Goal: Information Seeking & Learning: Learn about a topic

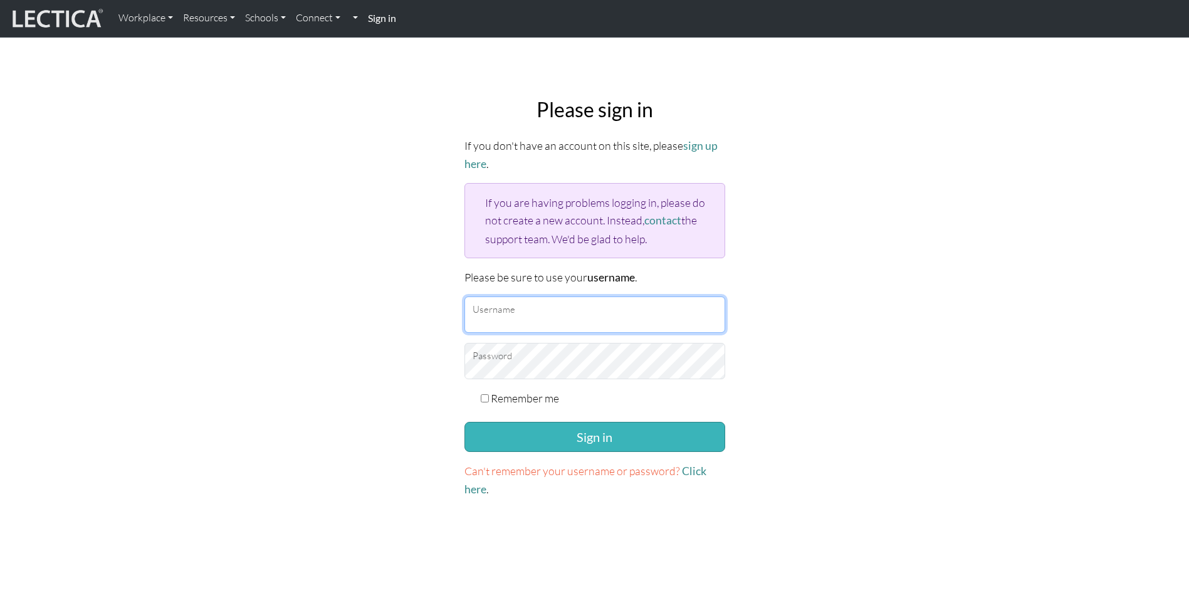
type input "joakim.hagerstrand@outlook.com"
click at [586, 436] on button "Sign in" at bounding box center [595, 437] width 261 height 30
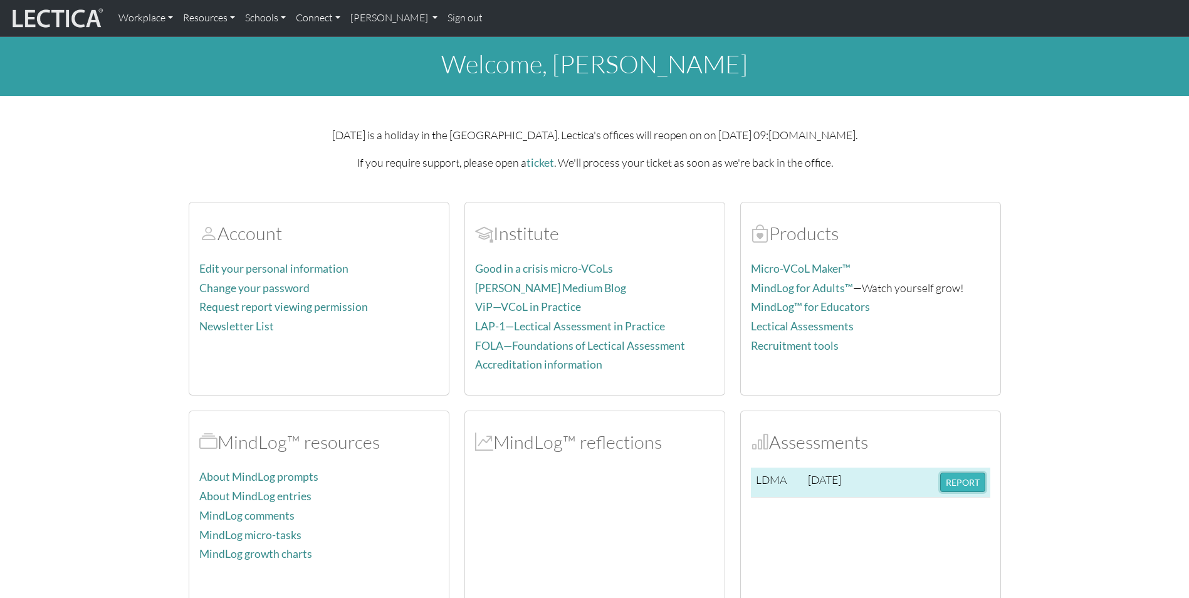
click at [967, 478] on button "REPORT" at bounding box center [962, 482] width 45 height 19
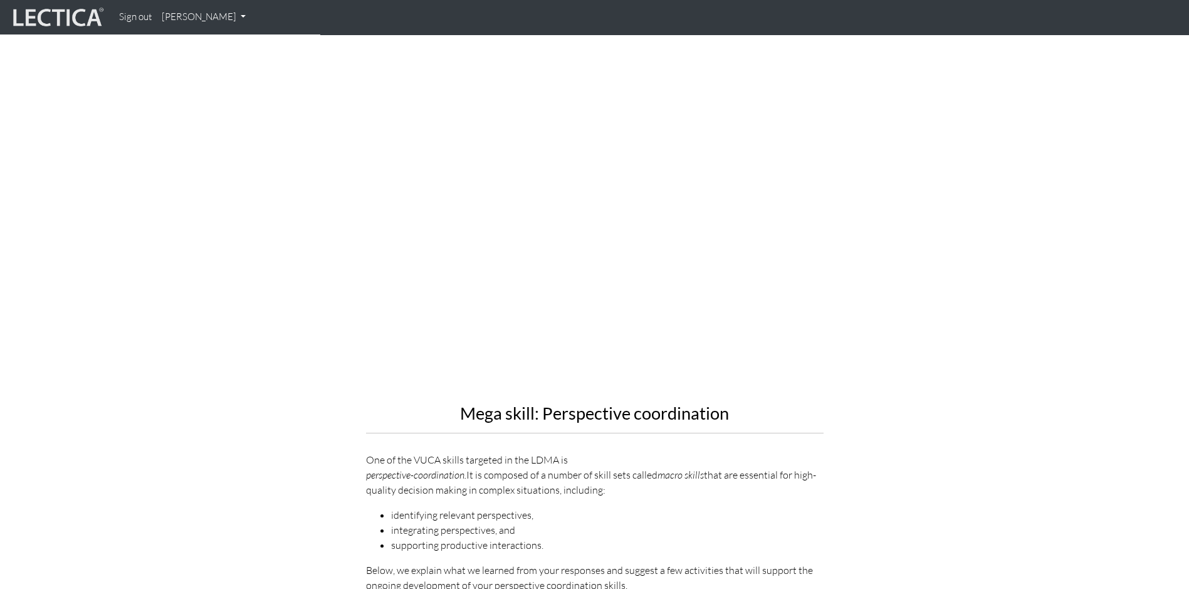
scroll to position [940, 0]
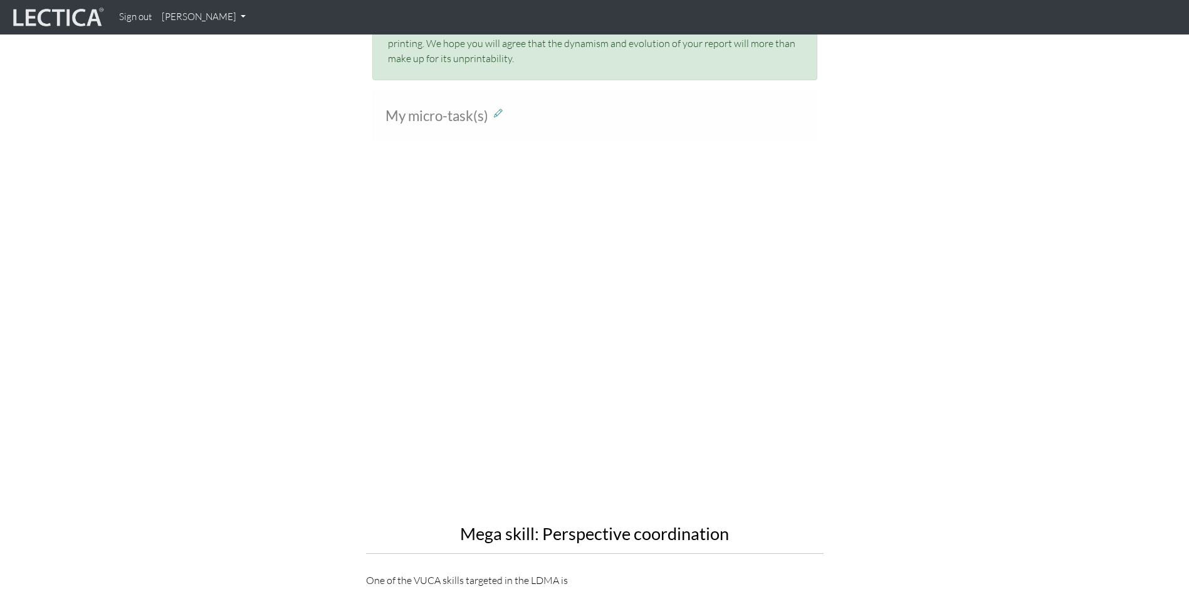
drag, startPoint x: 367, startPoint y: 325, endPoint x: 983, endPoint y: 452, distance: 628.5
click at [983, 452] on section "Mega skill: Perspective coordination One of the VUCA skills targeted in the LDM…" at bounding box center [594, 451] width 1189 height 543
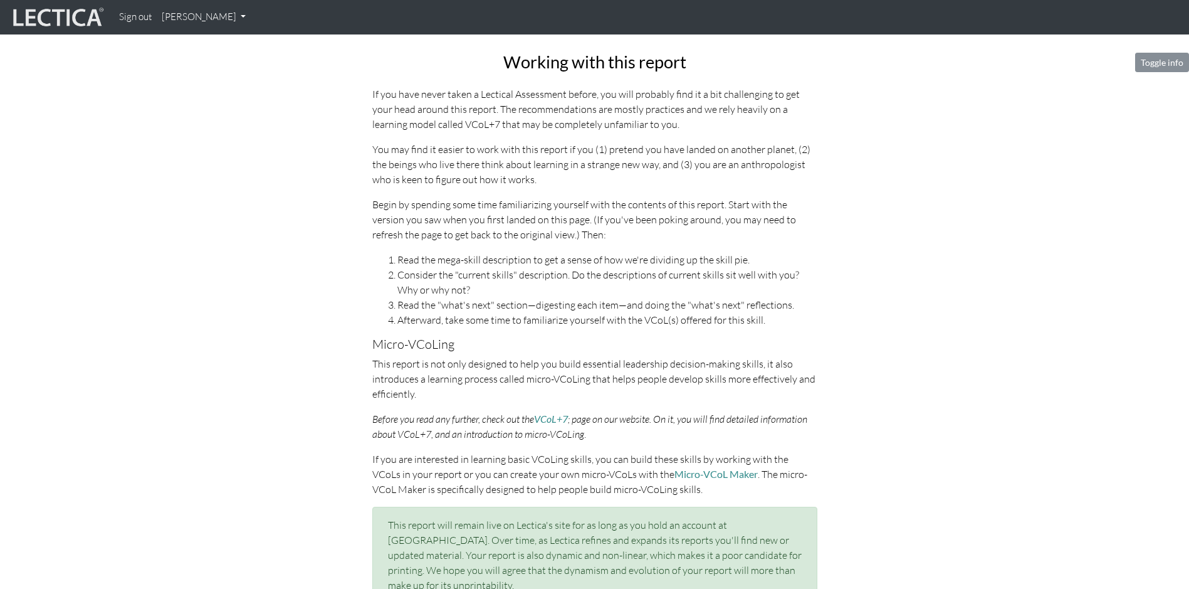
scroll to position [229, 0]
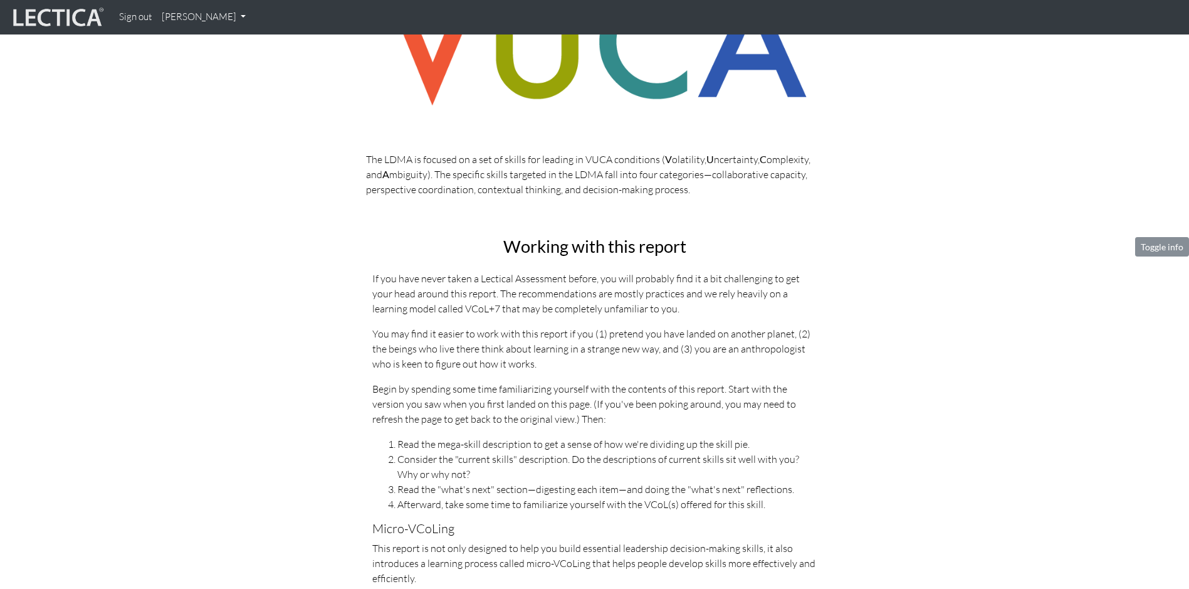
drag, startPoint x: 109, startPoint y: 260, endPoint x: 125, endPoint y: 268, distance: 18.2
click at [110, 263] on div "Working with this report If you have never taken a Lectical Assessment before, …" at bounding box center [594, 519] width 1189 height 564
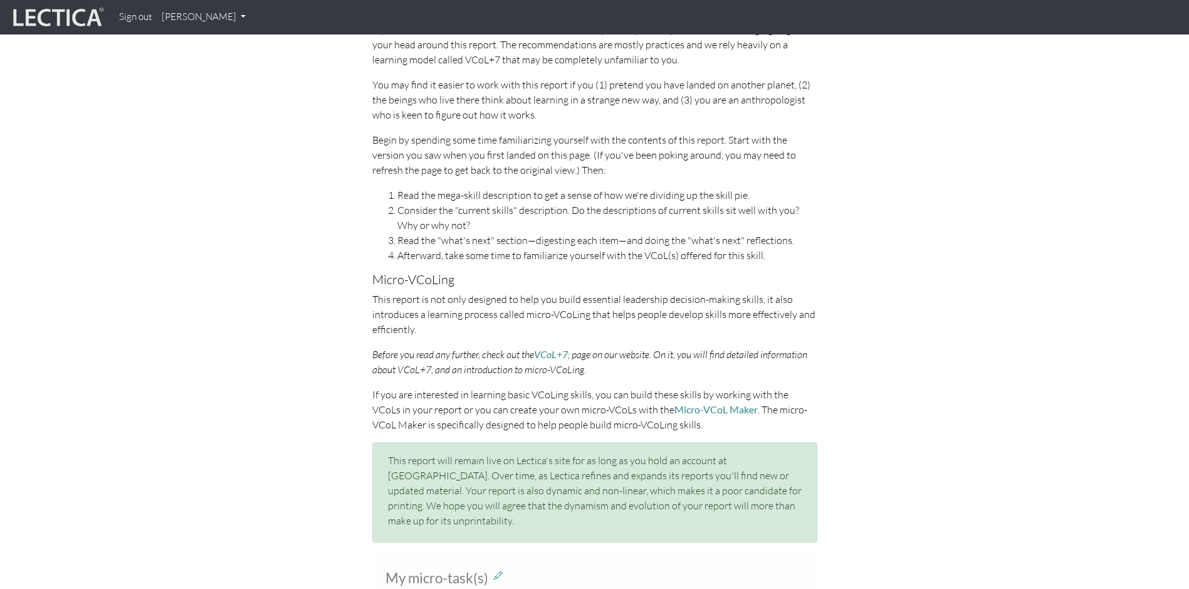
scroll to position [480, 0]
click at [563, 352] on link "VCoL+7" at bounding box center [551, 352] width 34 height 12
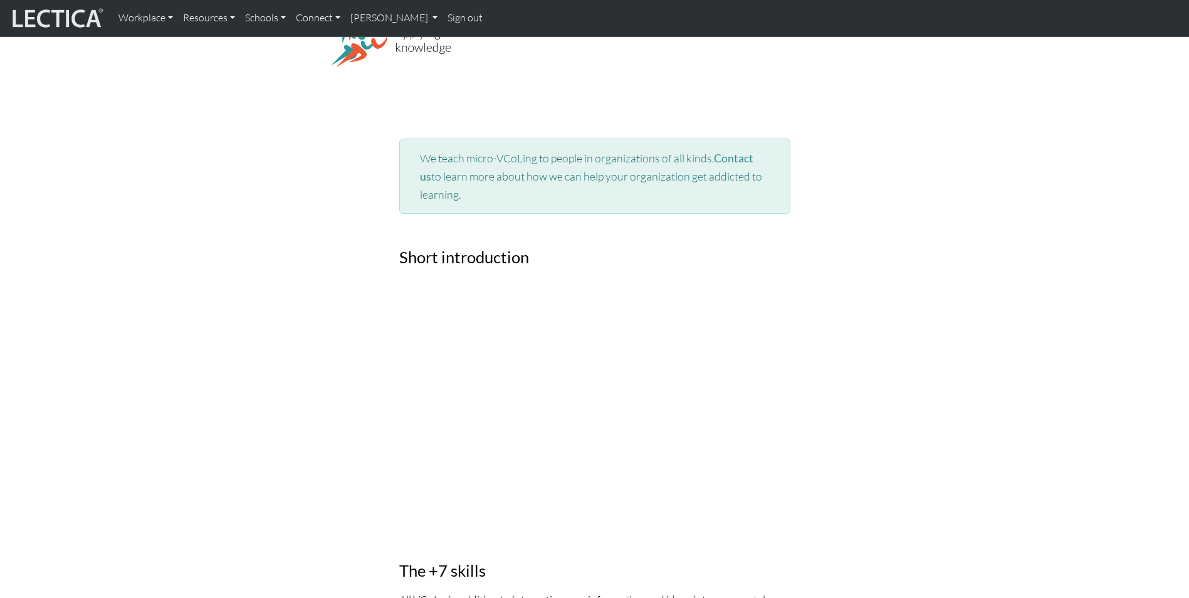
scroll to position [564, 0]
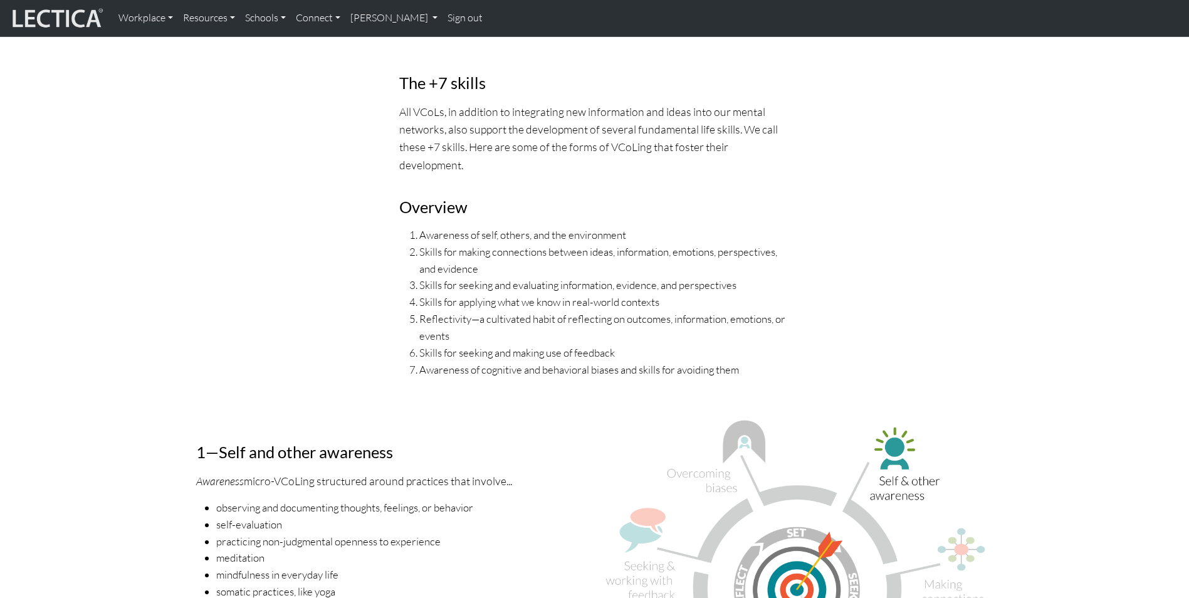
scroll to position [1066, 0]
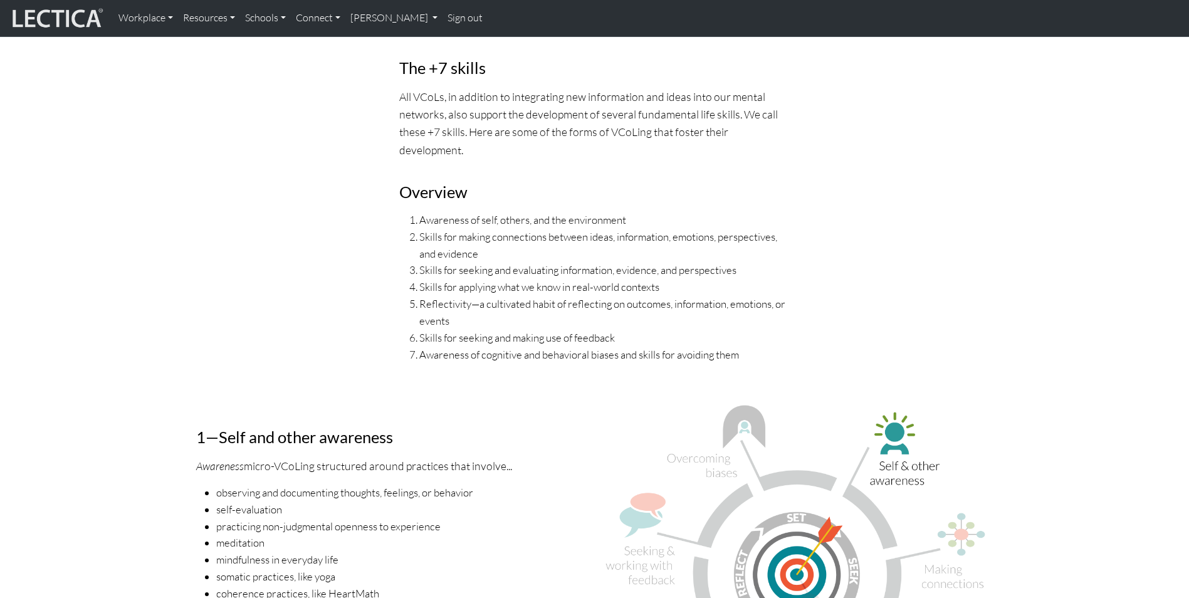
click at [937, 324] on div "The +7 skills All VCoLs, in addition to integrating new information and ideas i…" at bounding box center [595, 203] width 812 height 339
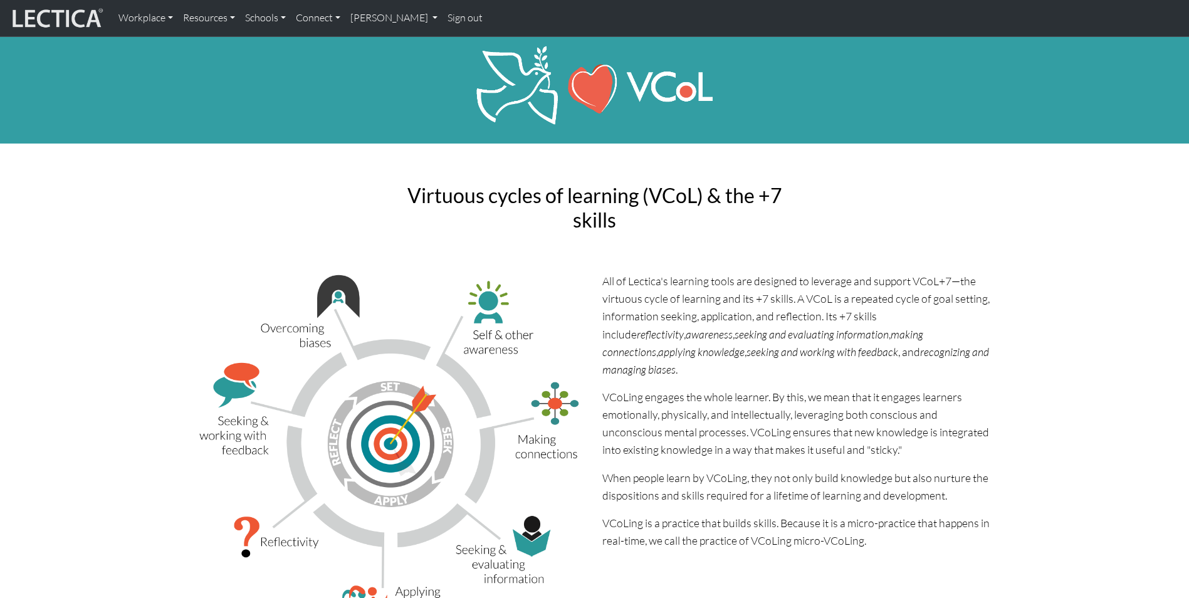
scroll to position [0, 0]
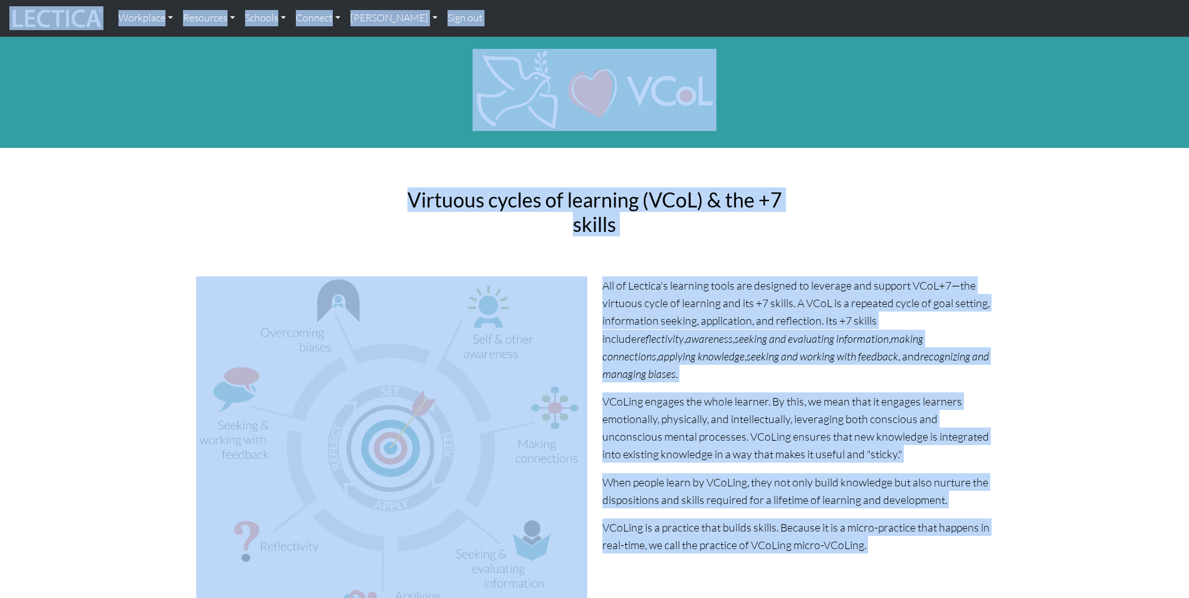
click at [346, 196] on div "Virtuous cycles of learning (VCoL) & the +7 skills" at bounding box center [595, 212] width 812 height 68
click at [794, 200] on div "Virtuous cycles of learning (VCoL) & the +7 skills" at bounding box center [595, 212] width 406 height 68
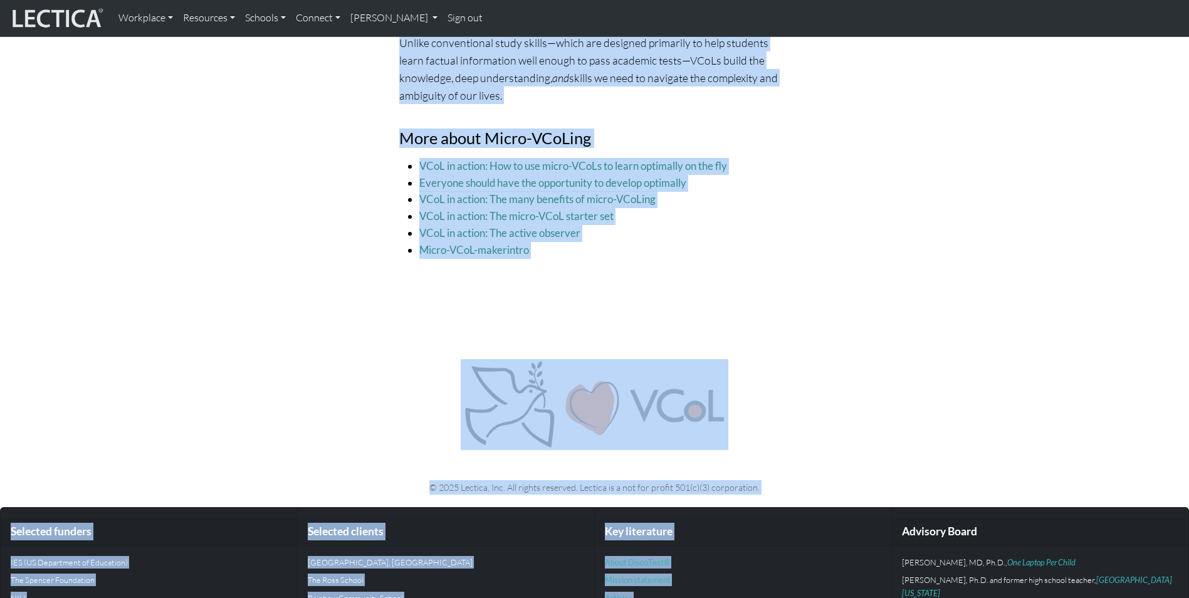
scroll to position [4344, 0]
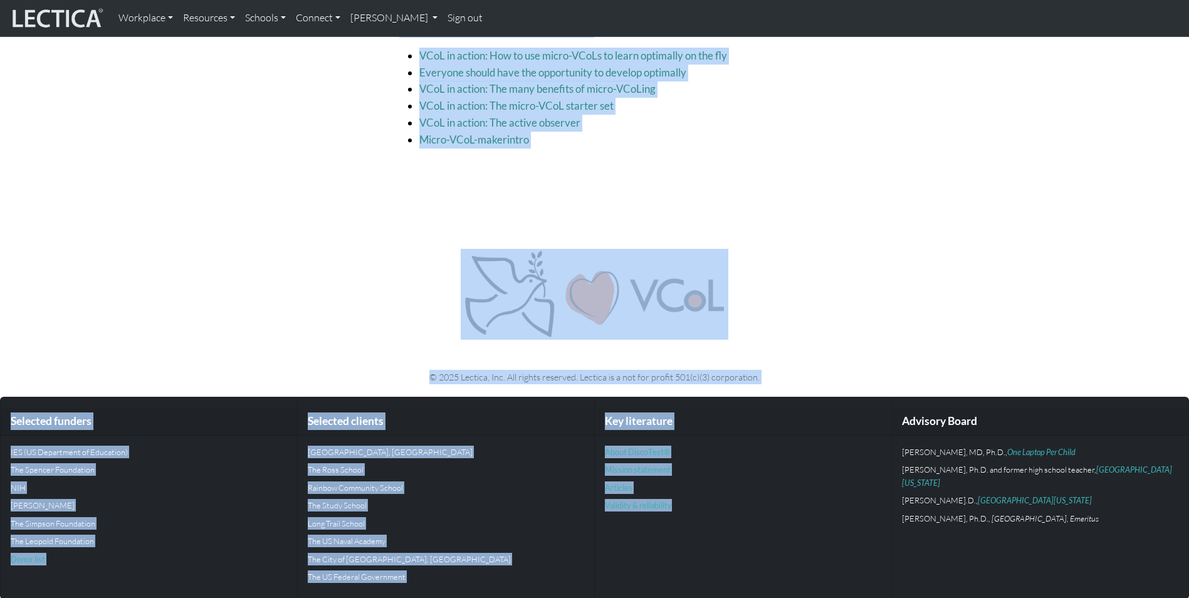
drag, startPoint x: 410, startPoint y: 199, endPoint x: 656, endPoint y: 134, distance: 254.7
copy div "Virtuous cycles of learning (VCoL) & the +7 skills All of Lectica's learning to…"
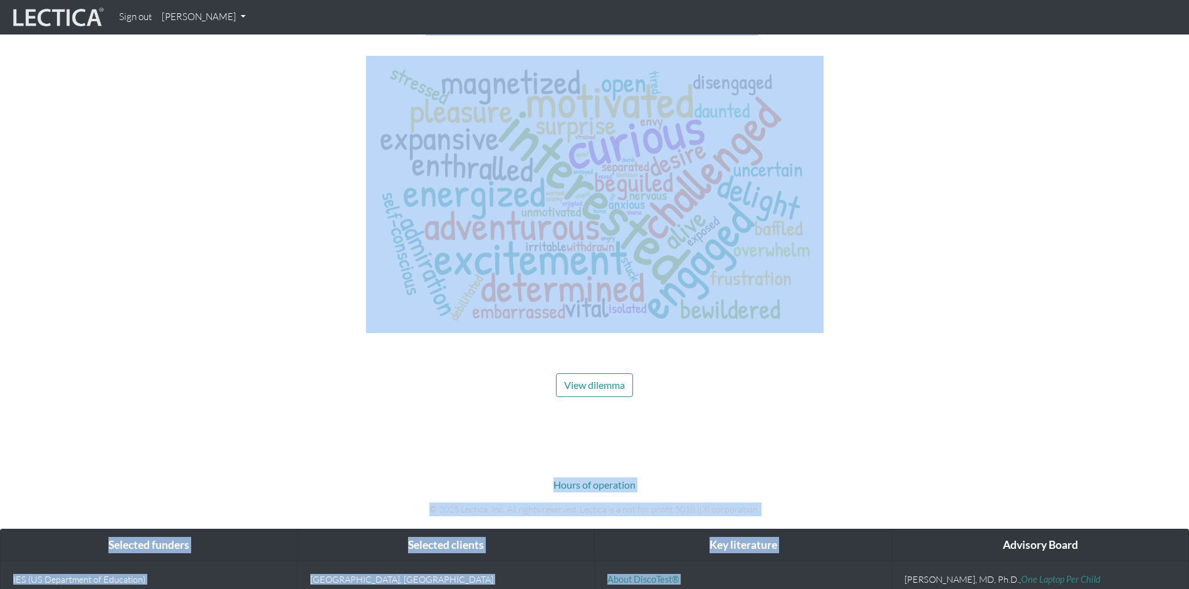
scroll to position [4869, 0]
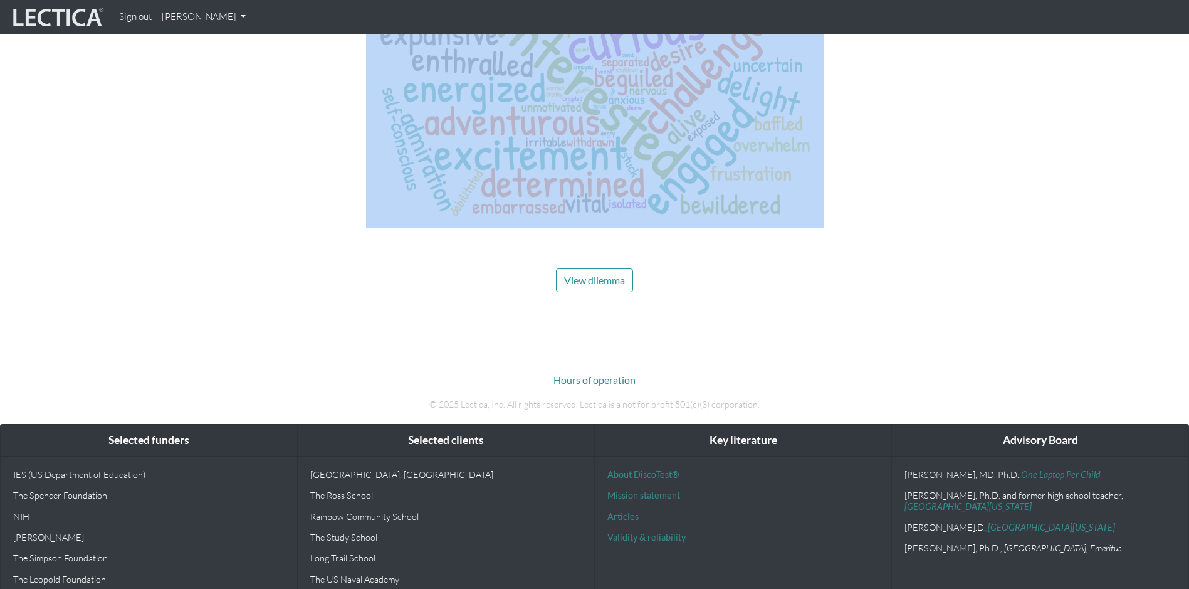
drag, startPoint x: 367, startPoint y: 260, endPoint x: 871, endPoint y: 182, distance: 509.9
copy body "The LDMA is focused on a set of skills for leading in VUCA conditions ( V olati…"
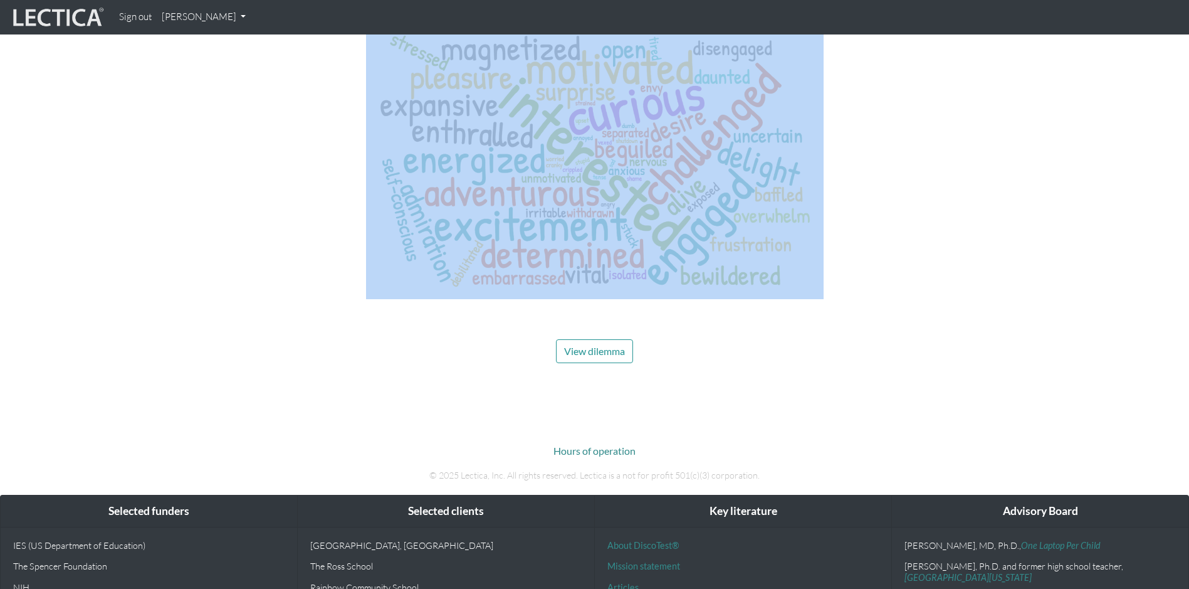
scroll to position [4493, 0]
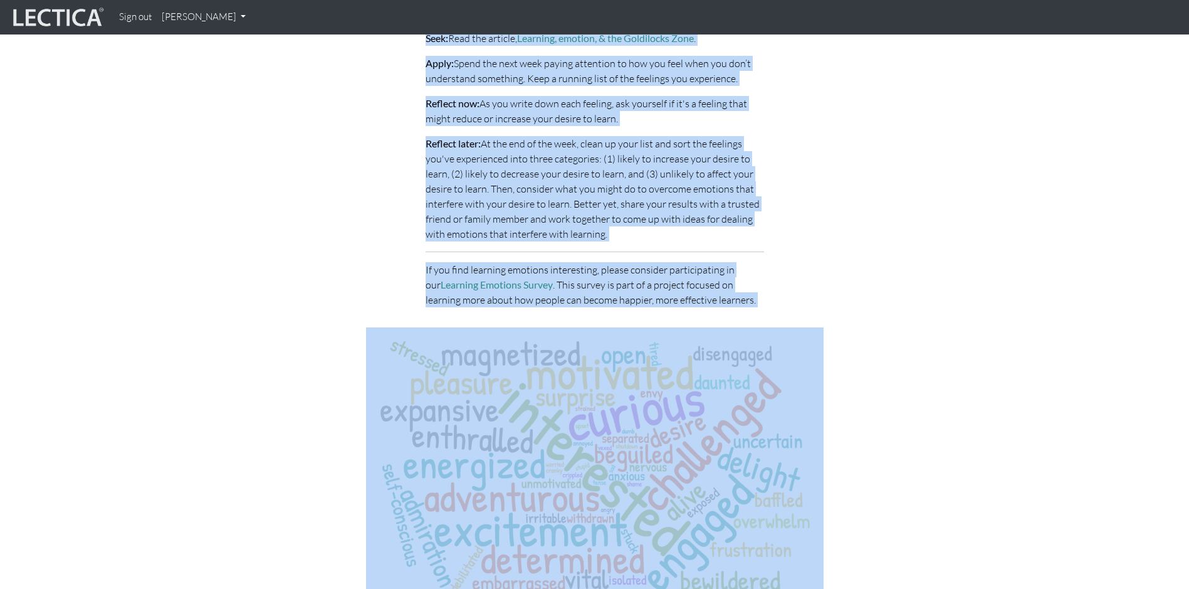
click at [952, 369] on div at bounding box center [595, 471] width 715 height 288
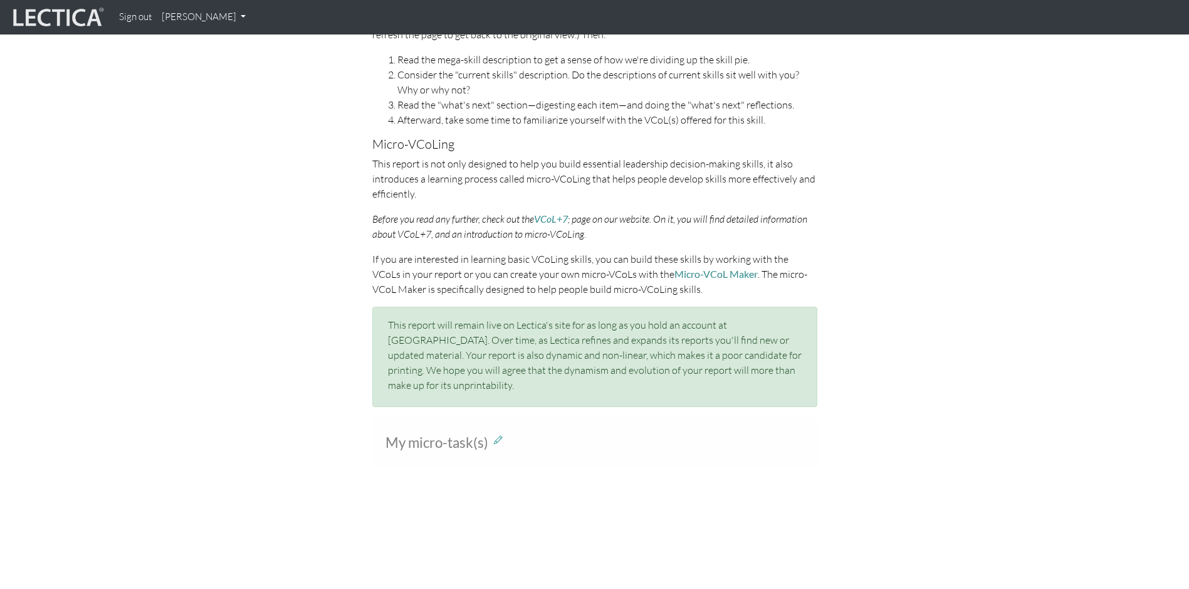
scroll to position [731, 0]
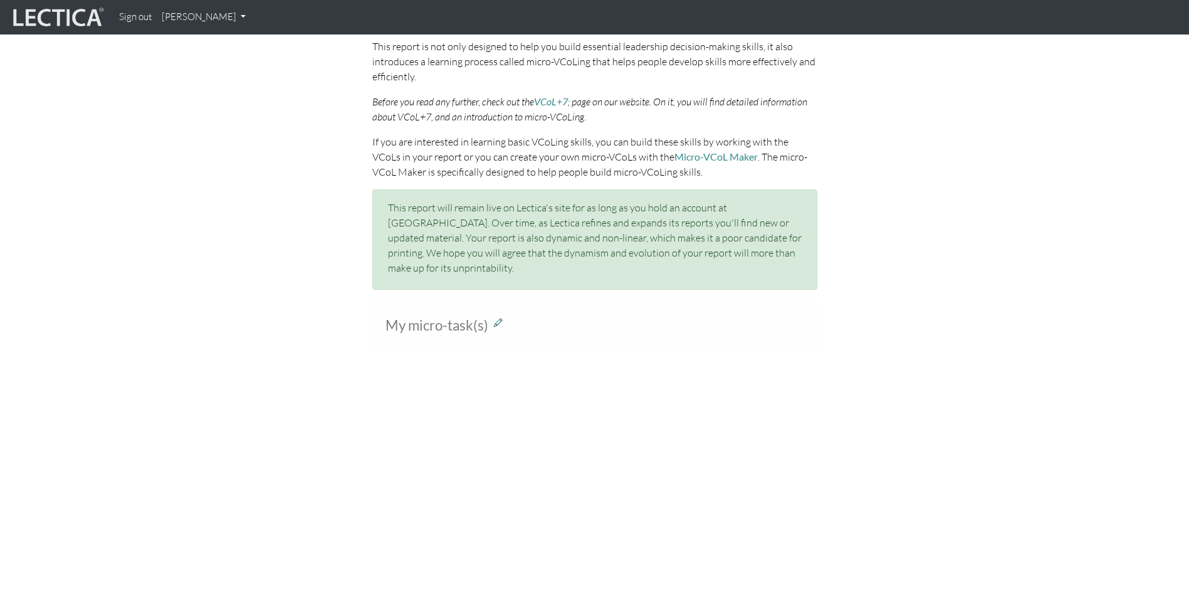
click at [497, 317] on icon at bounding box center [498, 322] width 9 height 11
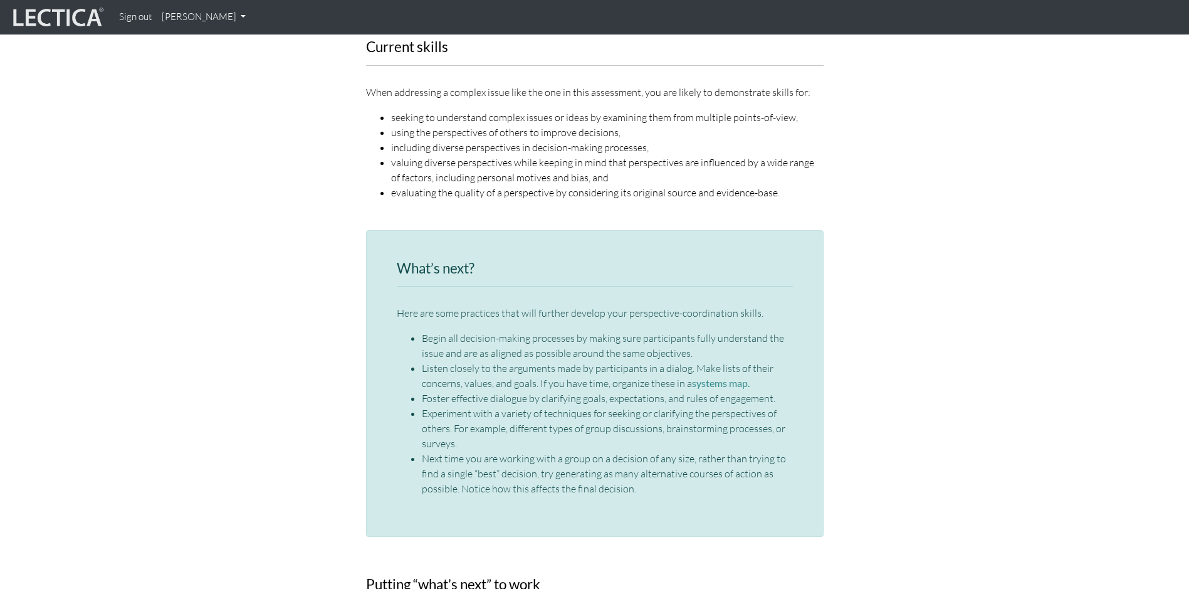
scroll to position [1671, 0]
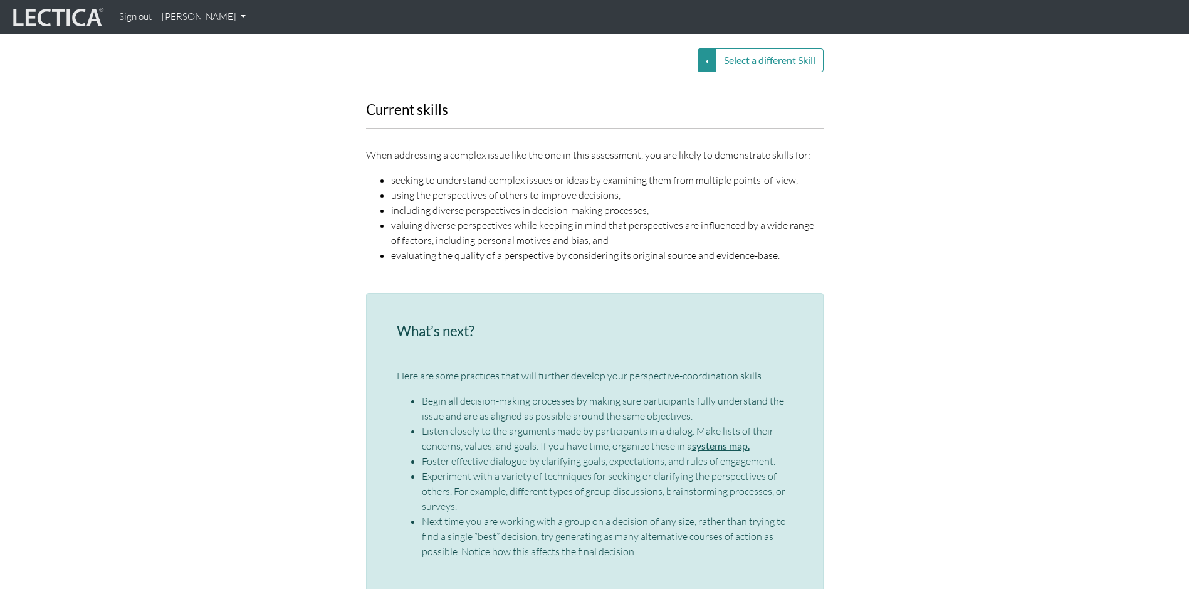
click at [725, 439] on link "systems map." at bounding box center [721, 445] width 58 height 12
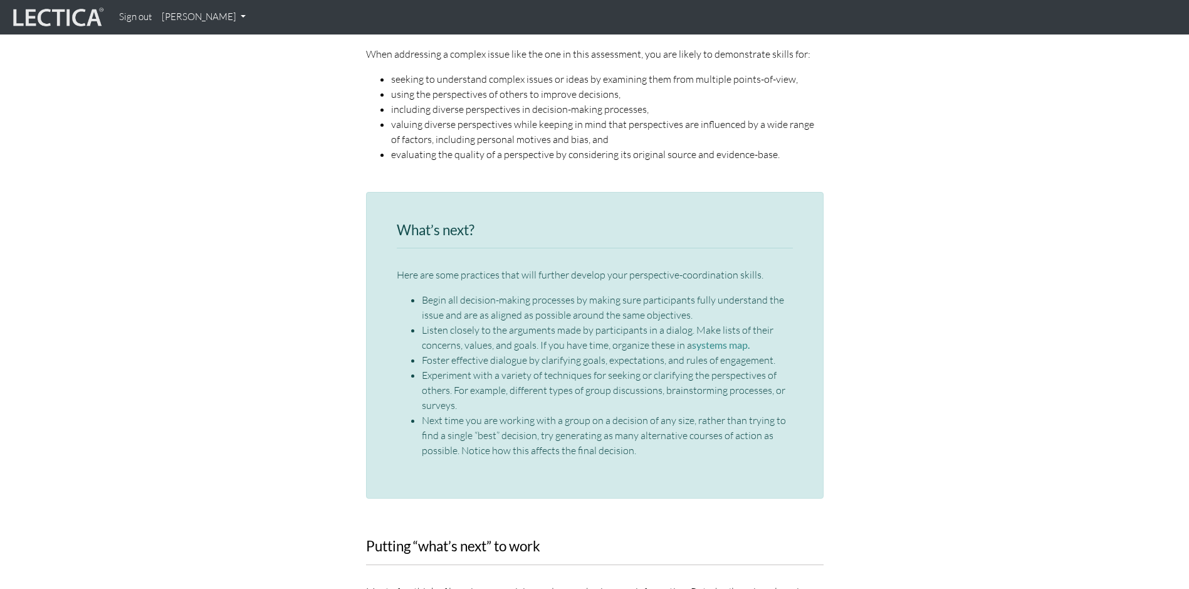
scroll to position [1693, 0]
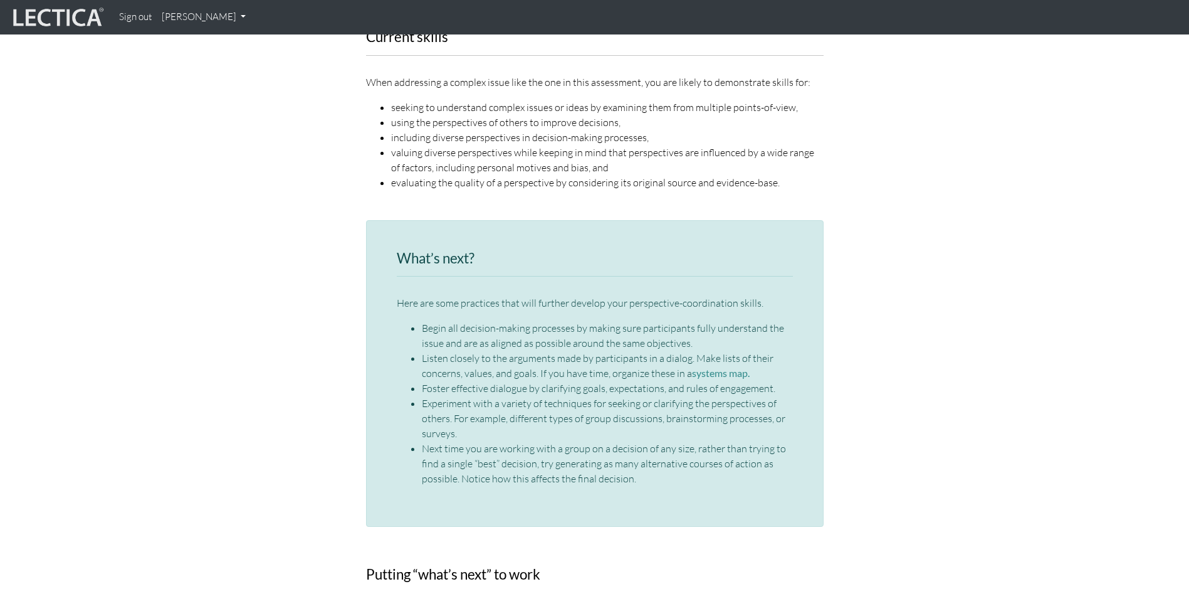
click at [326, 399] on div "What’s next? Here are some practices that will further develop your perspective…" at bounding box center [595, 378] width 715 height 317
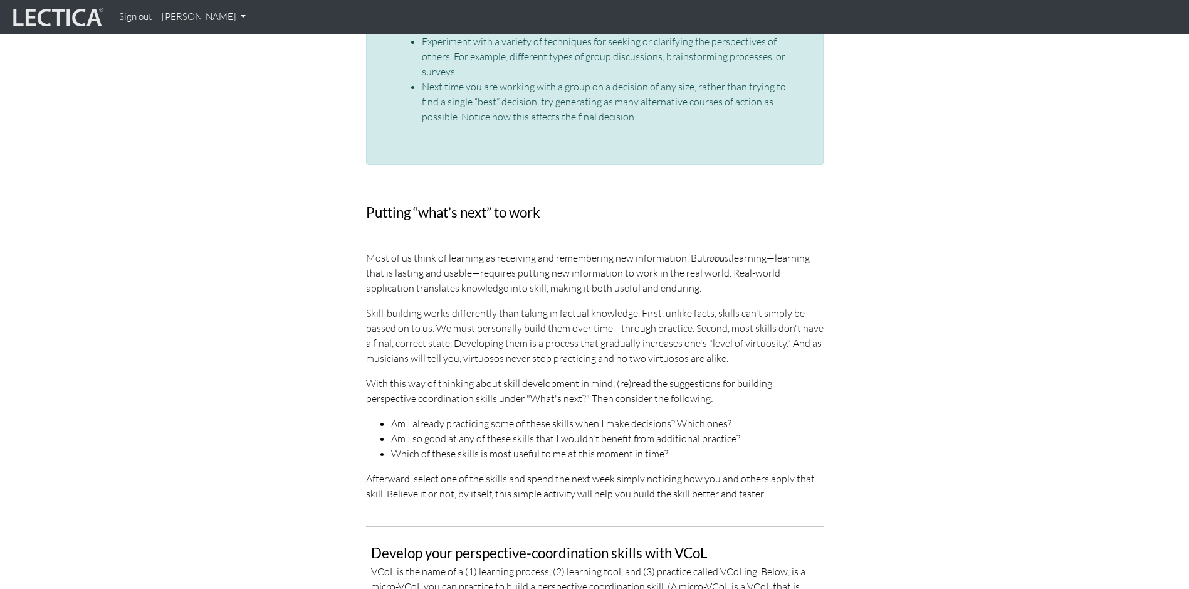
scroll to position [2069, 0]
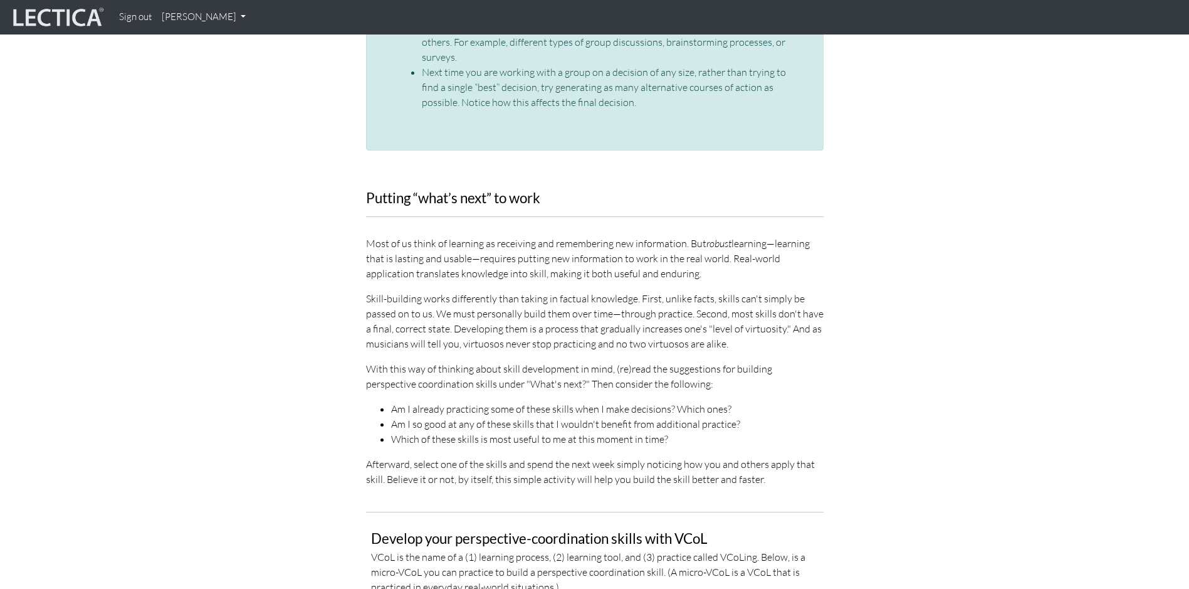
click at [940, 308] on div "Putting “what’s next” to work Most of us think of learning as receiving and rem…" at bounding box center [595, 344] width 715 height 306
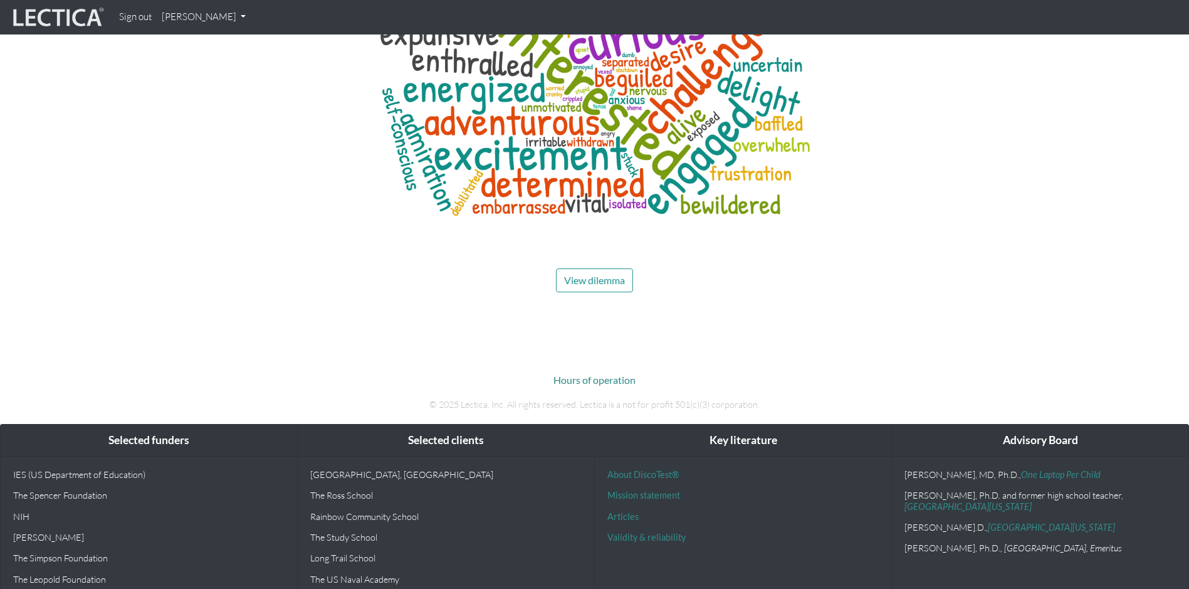
scroll to position [4681, 0]
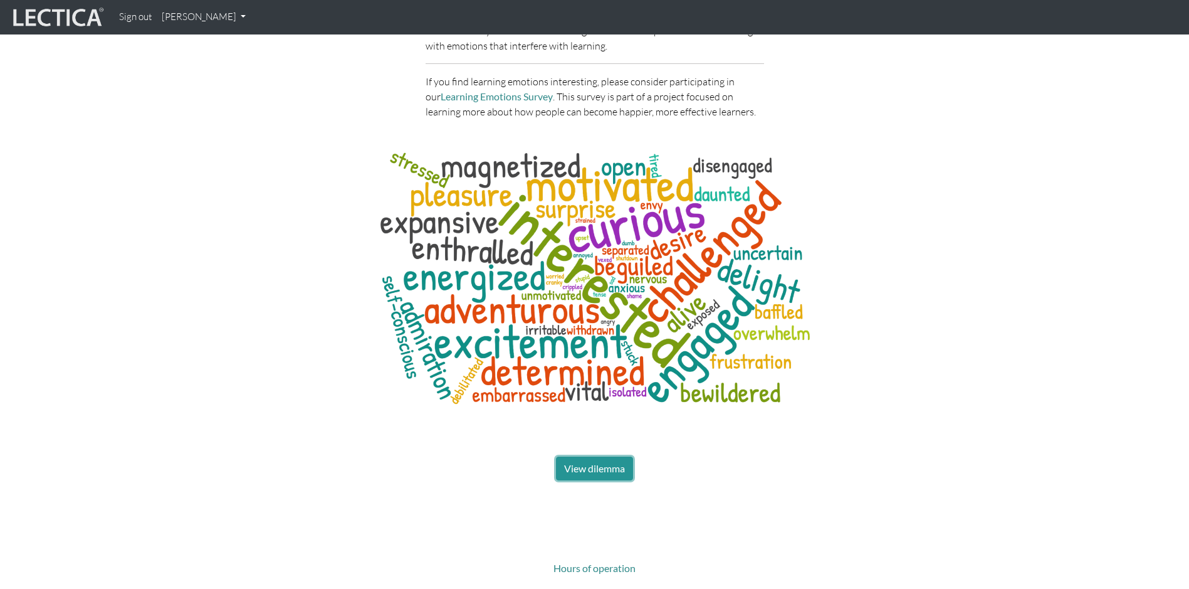
click at [587, 462] on span "View dilemma" at bounding box center [594, 468] width 61 height 12
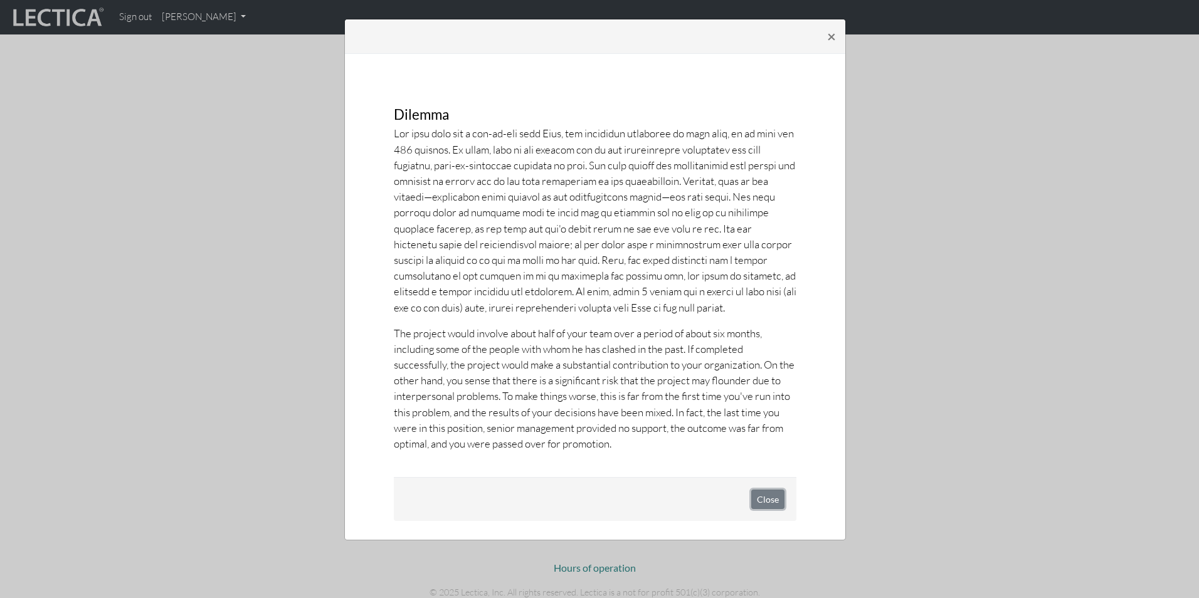
click at [764, 503] on button "Close" at bounding box center [767, 499] width 33 height 19
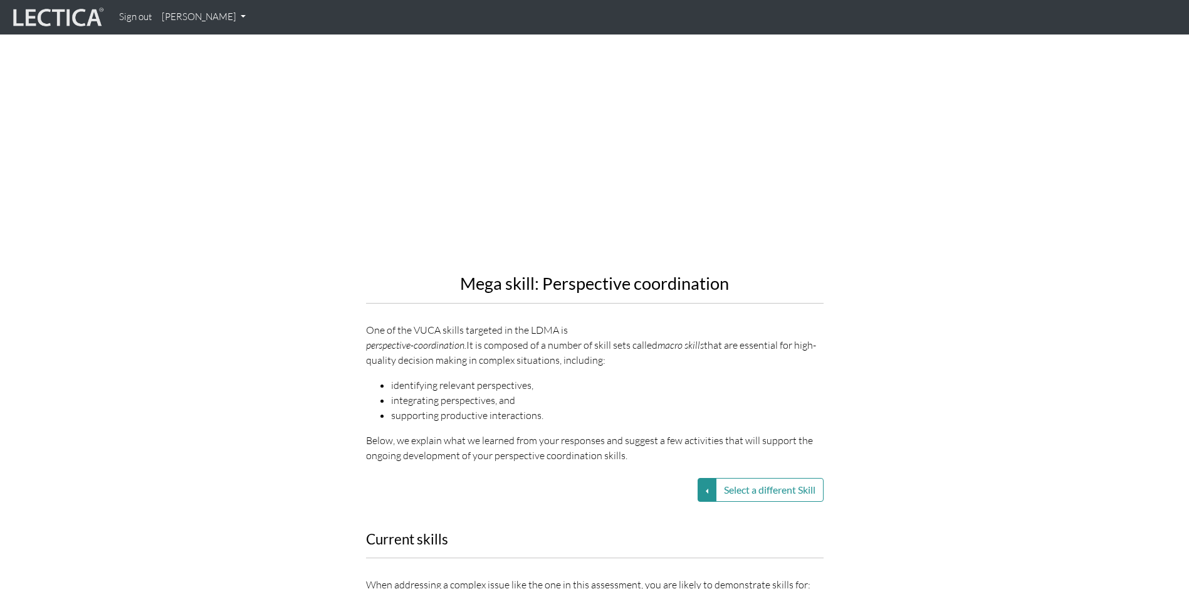
scroll to position [1191, 0]
click at [706, 477] on button "Select a different Skill" at bounding box center [707, 489] width 19 height 24
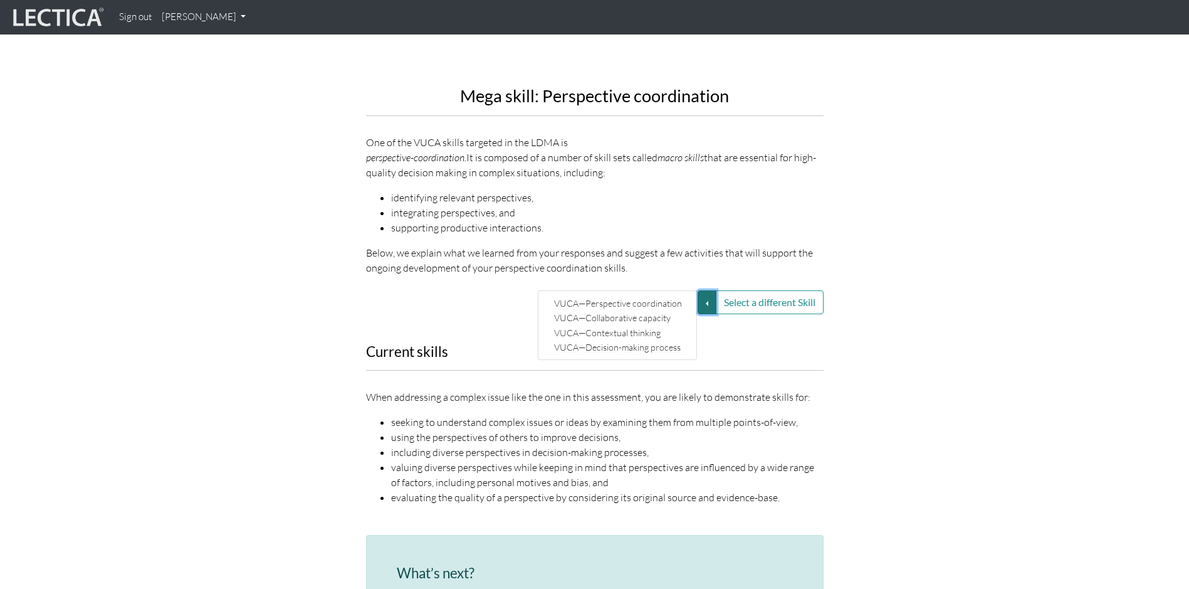
scroll to position [1379, 0]
click at [602, 309] on link "VUCA—Collaborative capacity" at bounding box center [618, 316] width 134 height 14
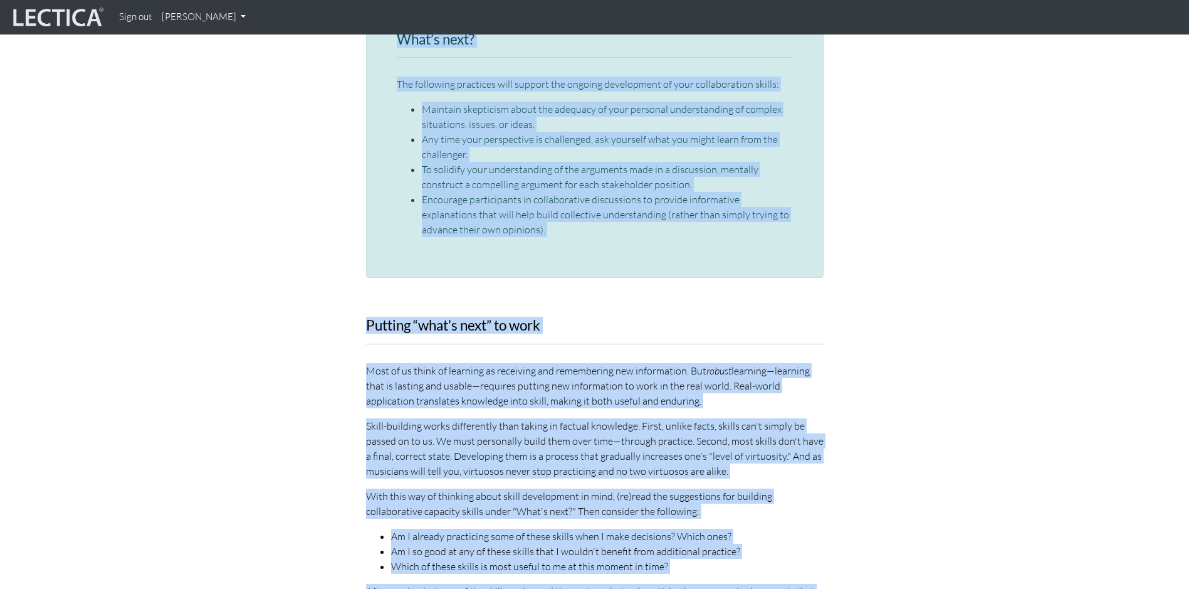
scroll to position [2038, 0]
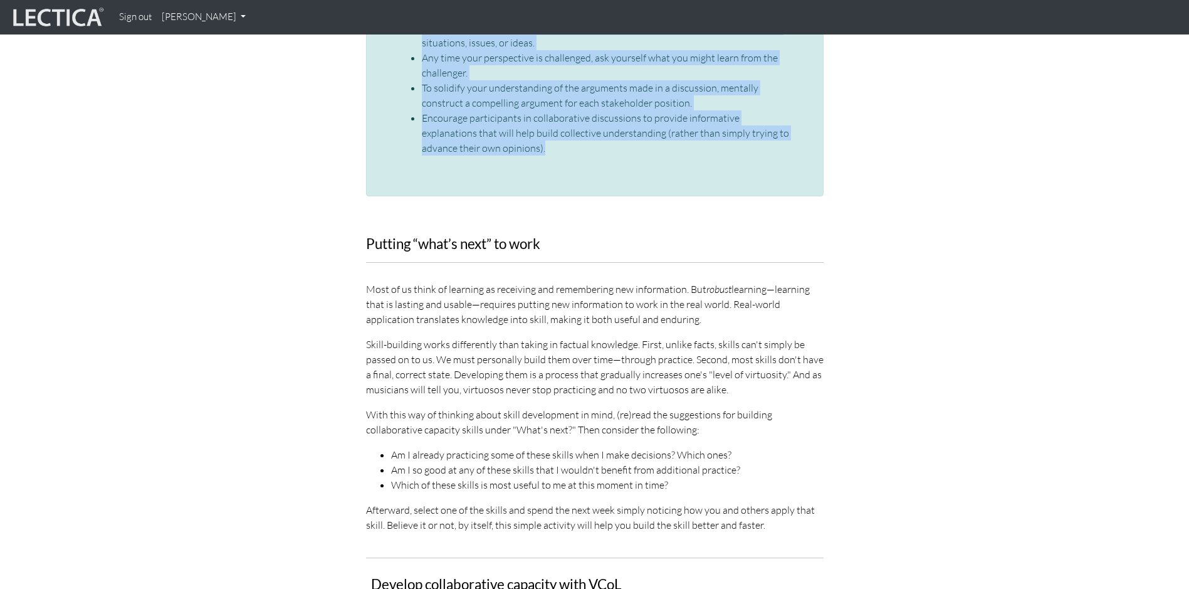
drag, startPoint x: 472, startPoint y: 80, endPoint x: 756, endPoint y: 122, distance: 287.0
copy div "Lore ipsum: Dolorsitametc adipisci Eli se doe TEMP incidi utlabore et dol MAGN …"
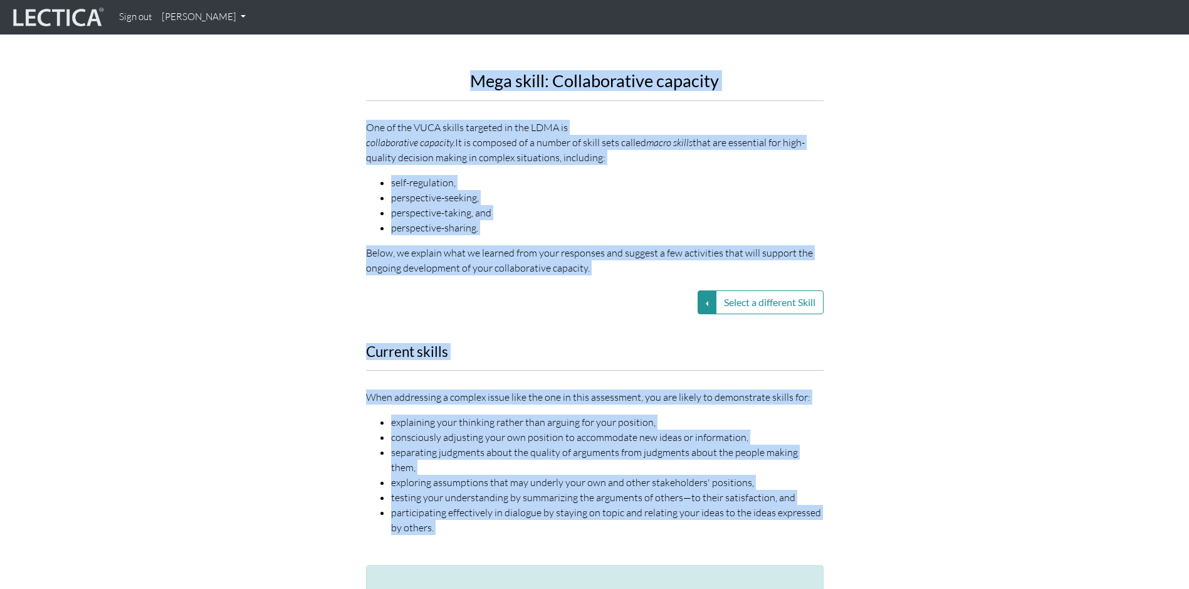
scroll to position [1223, 0]
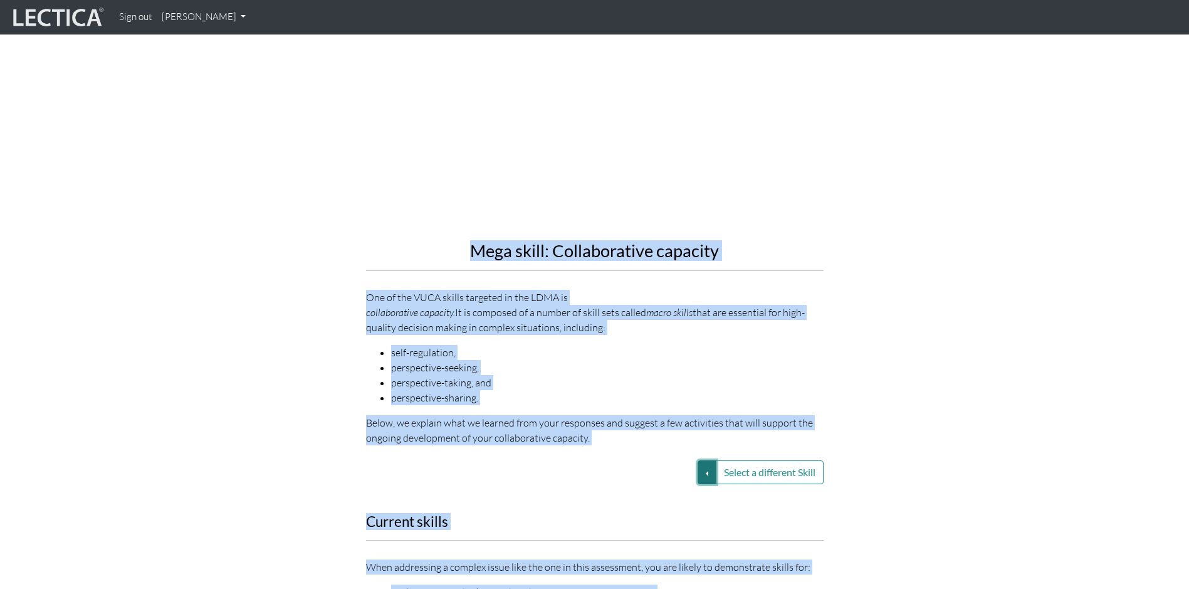
click at [702, 460] on button "Select a different Skill" at bounding box center [707, 472] width 19 height 24
click at [611, 495] on link "VUCA—Contextual thinking" at bounding box center [618, 502] width 134 height 14
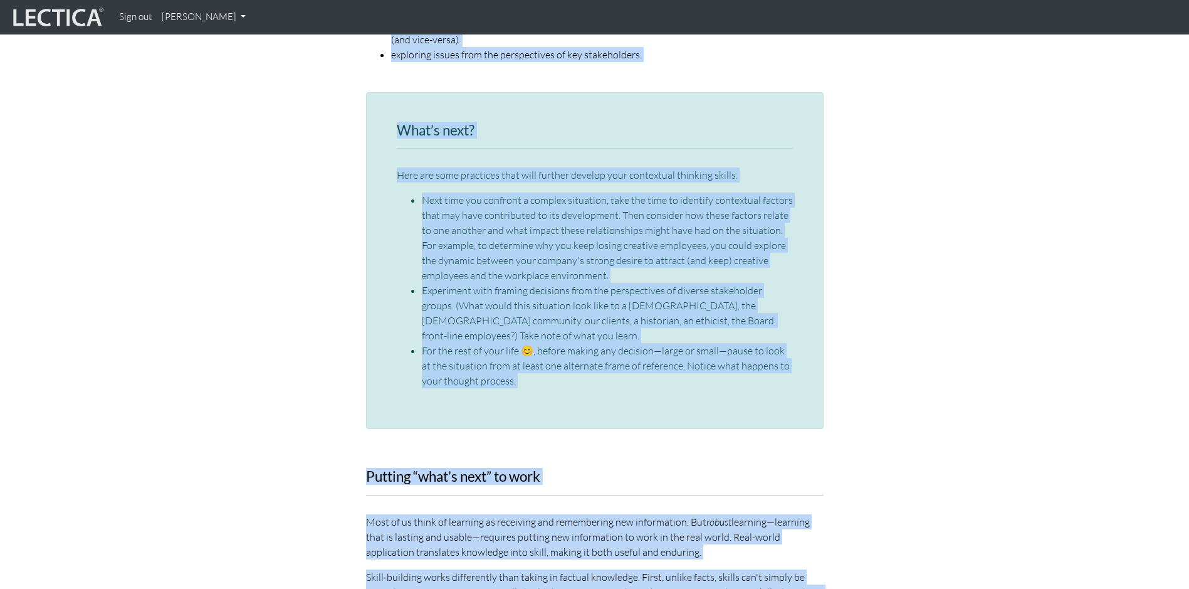
scroll to position [1953, 0]
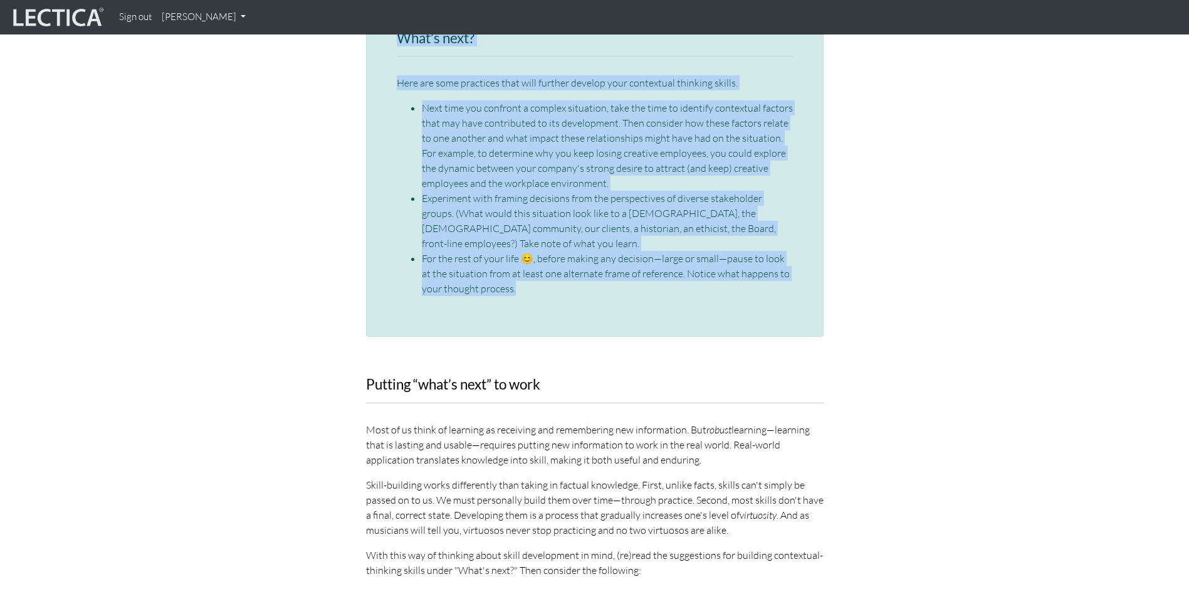
drag, startPoint x: 481, startPoint y: 174, endPoint x: 641, endPoint y: 270, distance: 186.2
copy div "Mega skill: Contextual thinking When trying to come to terms with a complex iss…"
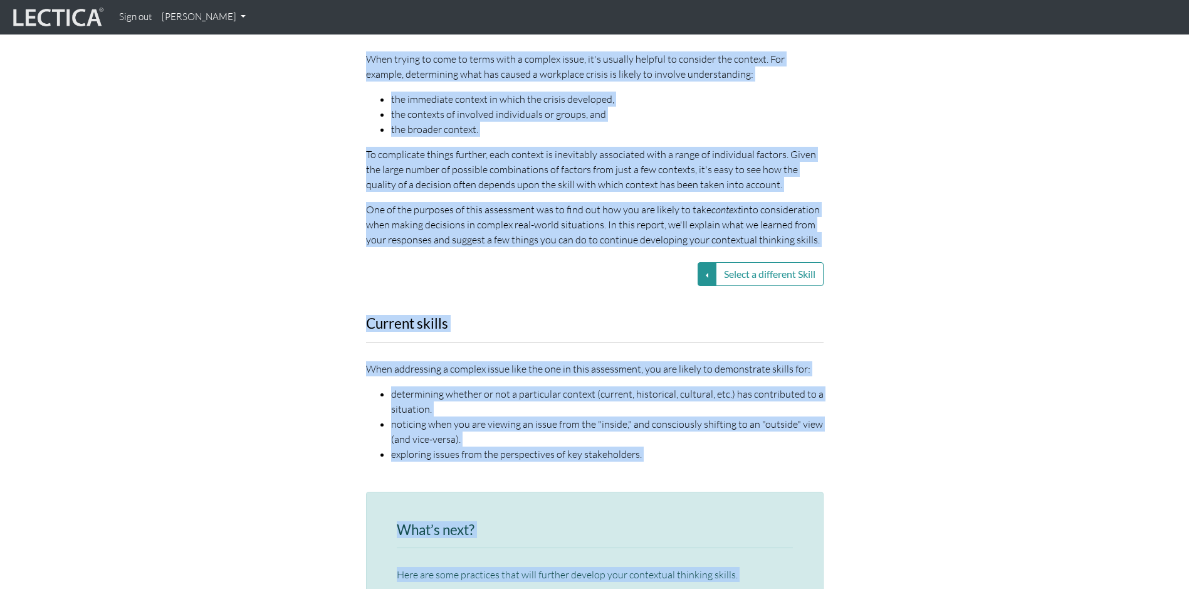
scroll to position [1326, 0]
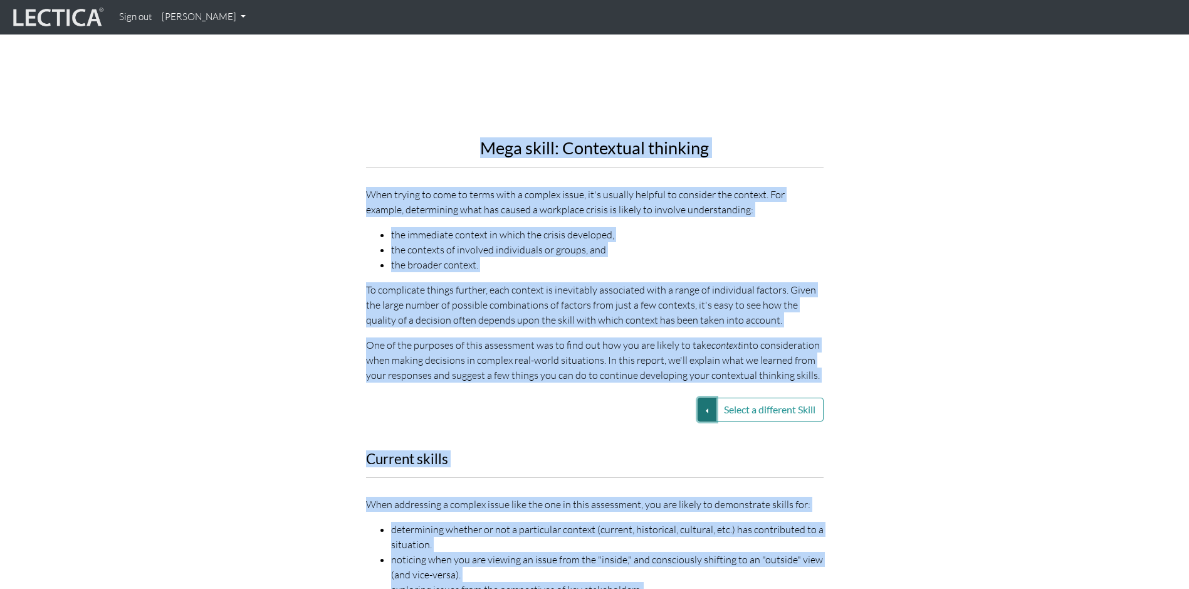
click at [699, 397] on button "Select a different Skill" at bounding box center [707, 409] width 19 height 24
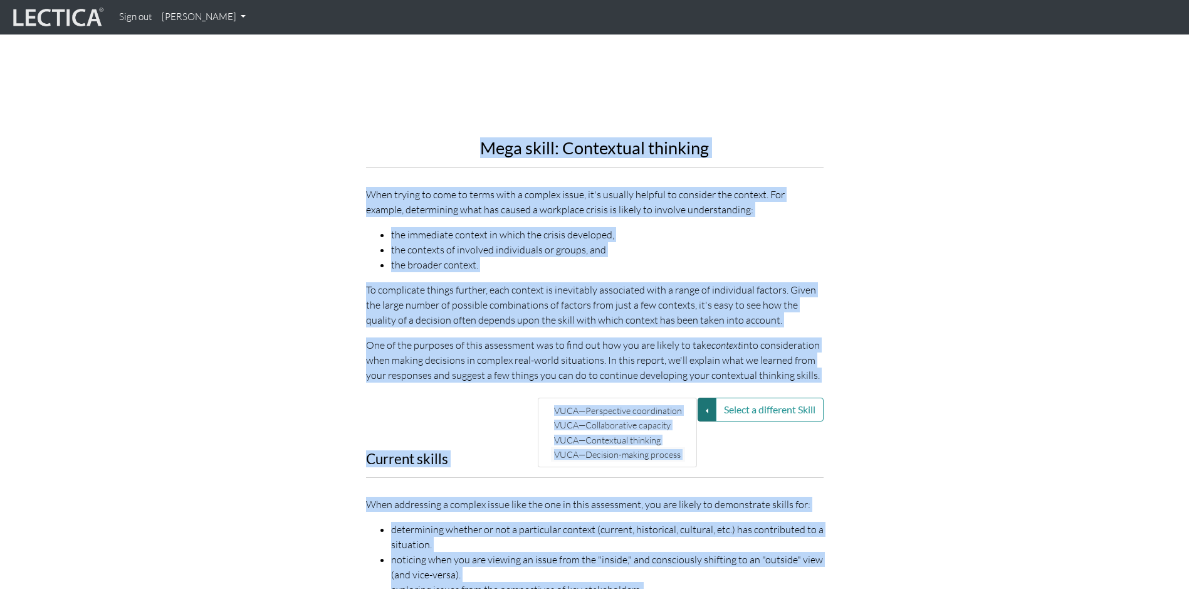
click at [602, 447] on link "VUCA—Decision-making process" at bounding box center [618, 454] width 134 height 14
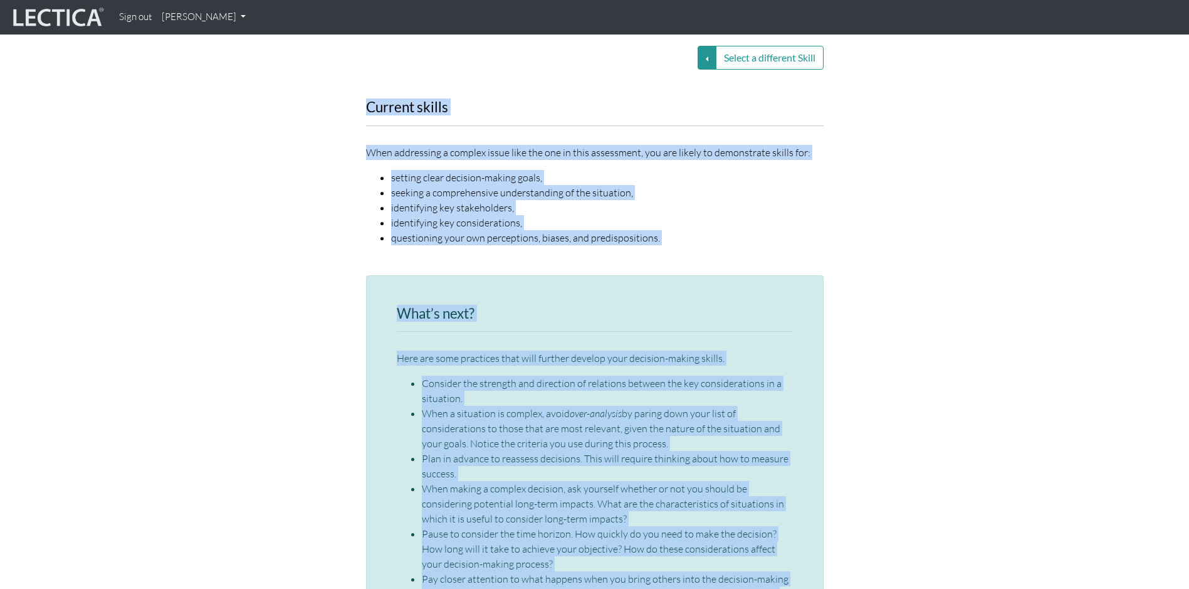
scroll to position [1804, 0]
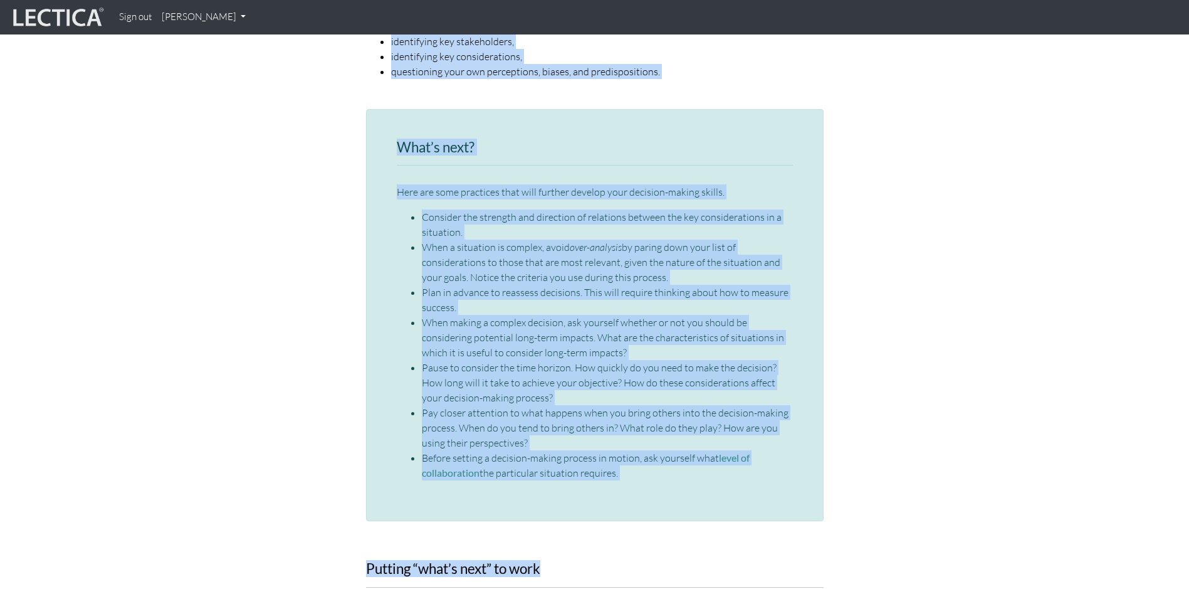
drag, startPoint x: 463, startPoint y: 129, endPoint x: 688, endPoint y: 484, distance: 420.5
copy div "Lore ipsum: Dolorsit-ametco adipisc Elitsed doeiusmo-tempor incididu utlabo etd…"
